Goal: Submit feedback/report problem

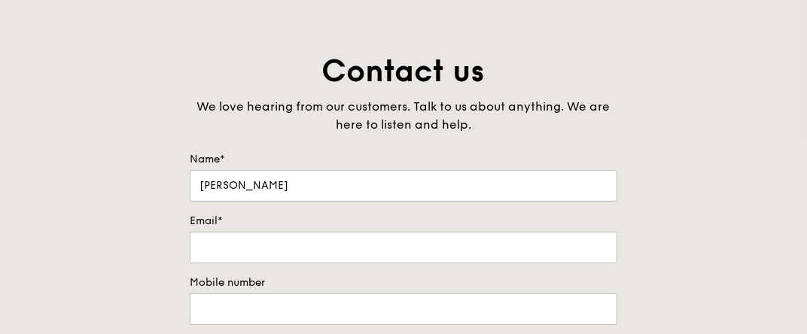
scroll to position [75, 0]
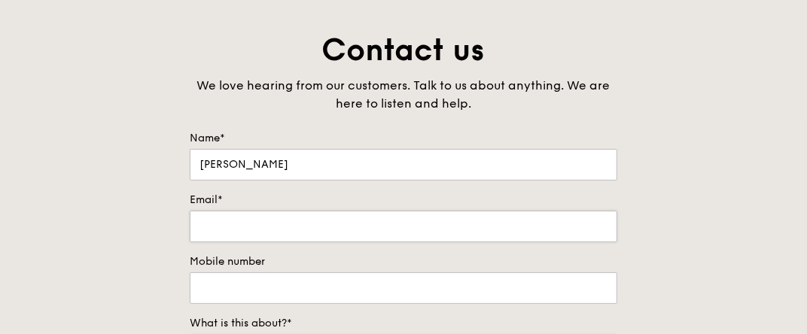
type input "[PERSON_NAME]"
click at [289, 229] on input "Email*" at bounding box center [404, 227] width 428 height 32
type input "[EMAIL_ADDRESS][DOMAIN_NAME]"
type input "94554426"
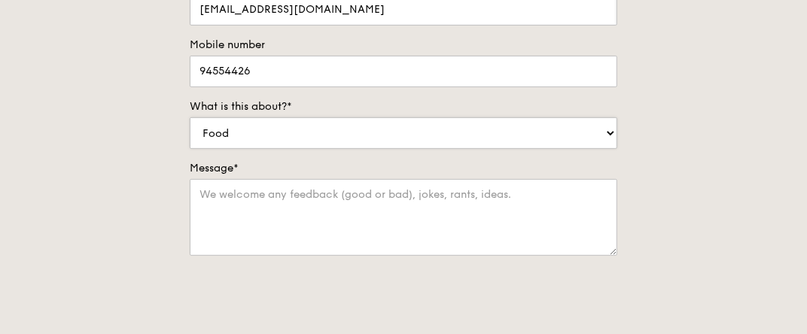
scroll to position [300, 0]
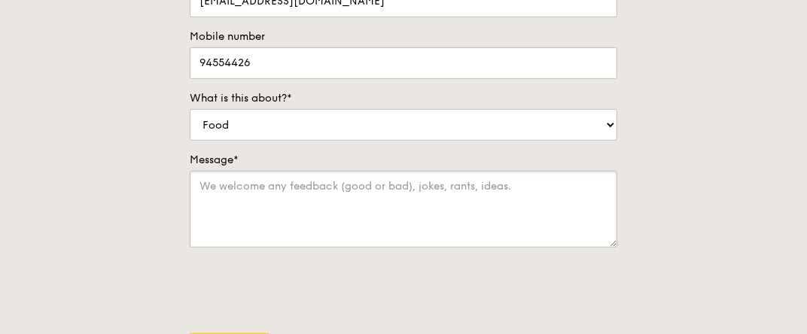
click at [263, 203] on textarea "Message*" at bounding box center [404, 209] width 428 height 77
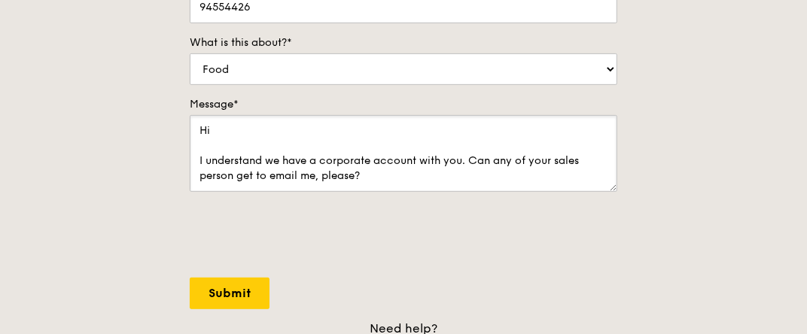
scroll to position [376, 0]
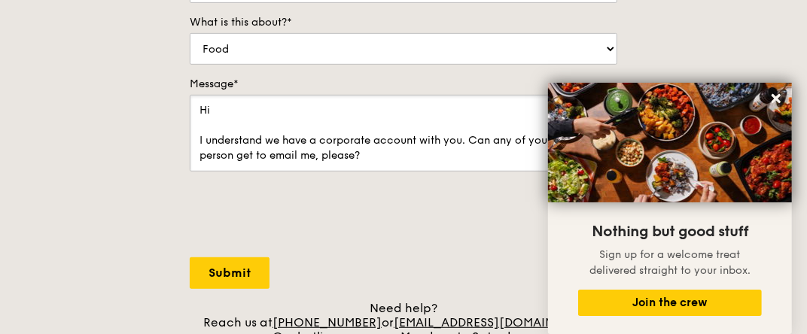
click at [378, 158] on textarea "Hi I understand we have a corporate account with you. Can any of your sales per…" at bounding box center [404, 133] width 428 height 77
type textarea "Hi I understand we have a corporate account with you. Can any of your sales per…"
click at [225, 258] on input "Submit" at bounding box center [230, 274] width 80 height 32
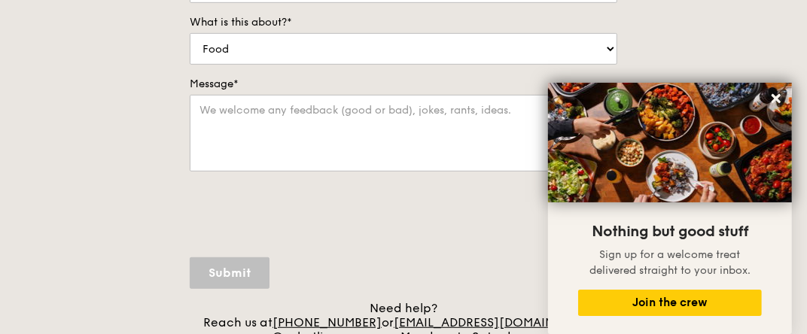
scroll to position [0, 0]
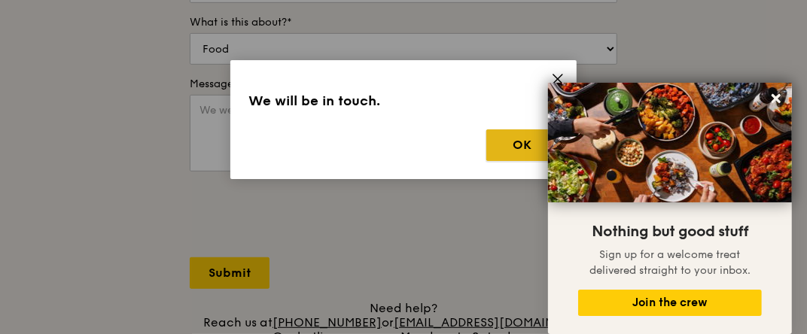
click at [498, 142] on button "OK" at bounding box center [522, 146] width 72 height 32
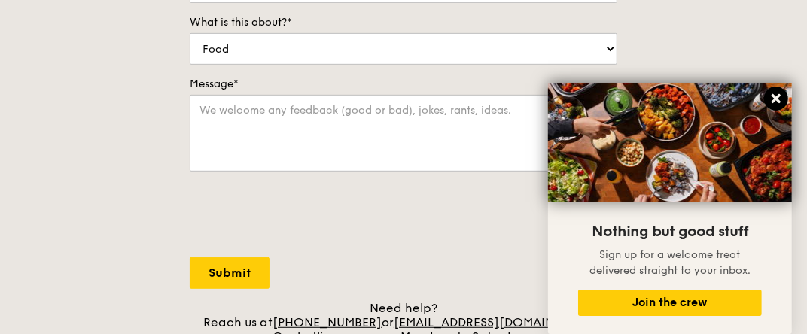
click at [778, 103] on icon at bounding box center [777, 99] width 14 height 14
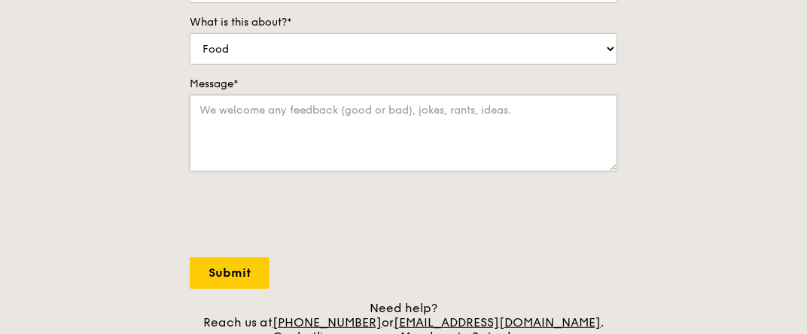
scroll to position [75, 0]
